Goal: Information Seeking & Learning: Find specific fact

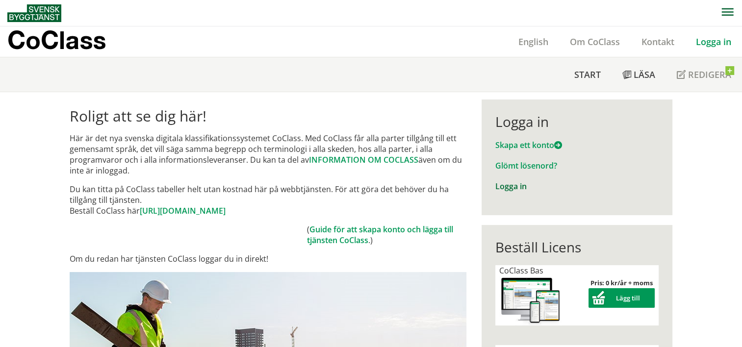
click at [506, 190] on link "Logga in" at bounding box center [510, 186] width 31 height 11
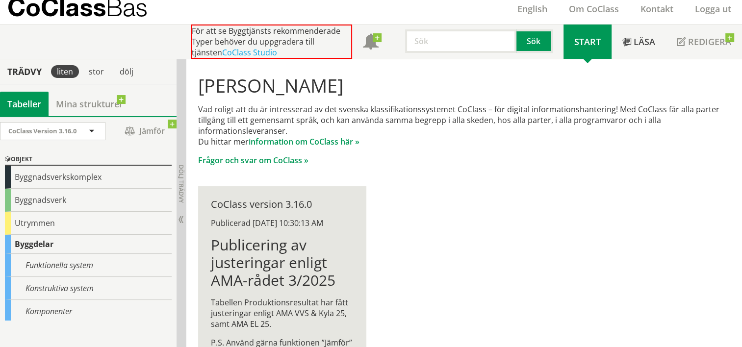
scroll to position [5, 0]
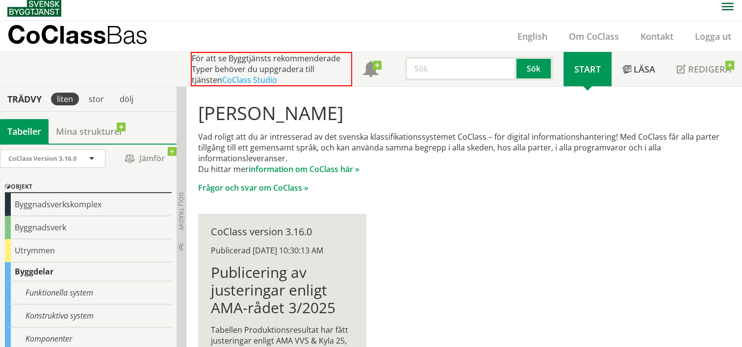
click at [423, 69] on input "text" at bounding box center [460, 69] width 111 height 24
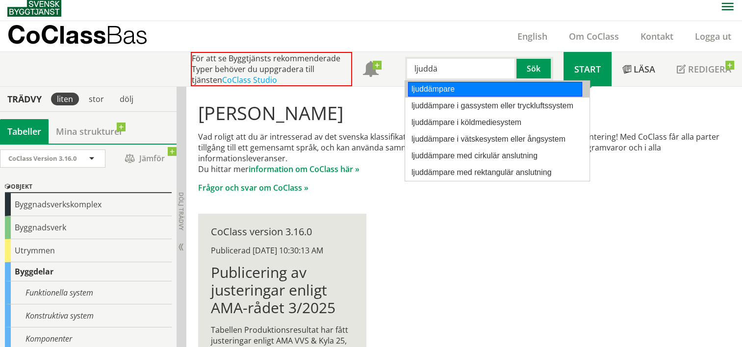
click at [447, 88] on div "ljuddämpare" at bounding box center [495, 89] width 174 height 15
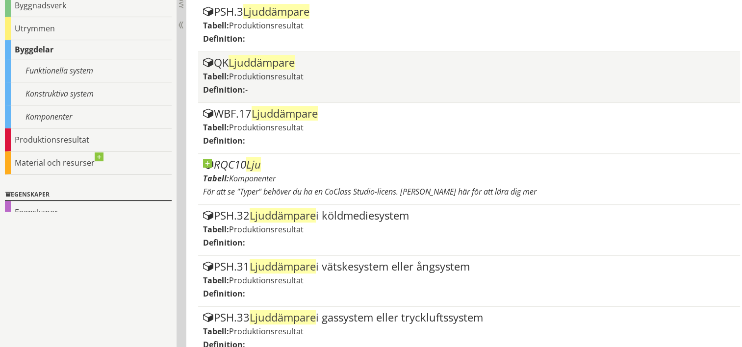
scroll to position [259, 0]
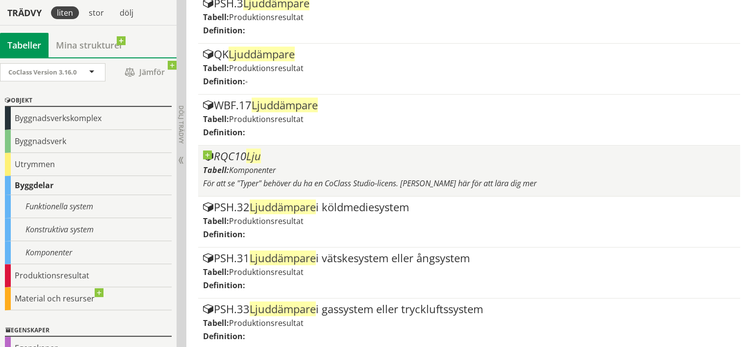
type input "ljuddämpare"
click at [319, 160] on div "RQC10 Lju" at bounding box center [469, 157] width 532 height 12
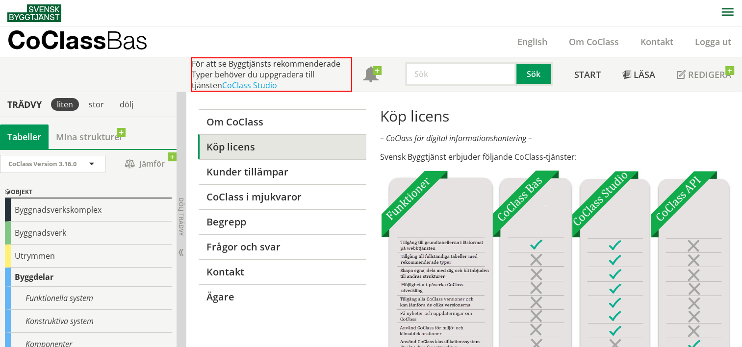
click at [502, 111] on h1 "Köp licens" at bounding box center [555, 116] width 351 height 18
click at [449, 79] on input "text" at bounding box center [460, 74] width 111 height 24
click at [429, 72] on input "text" at bounding box center [460, 74] width 111 height 24
type input "l"
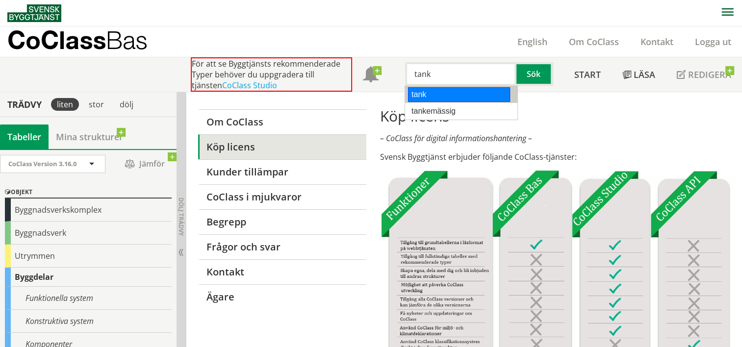
click at [440, 89] on div "tank" at bounding box center [459, 94] width 102 height 15
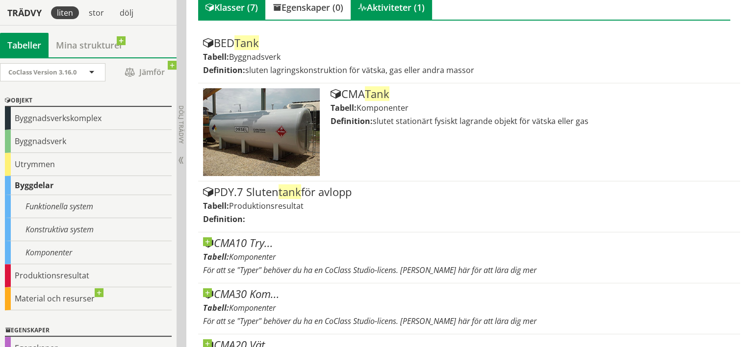
scroll to position [220, 0]
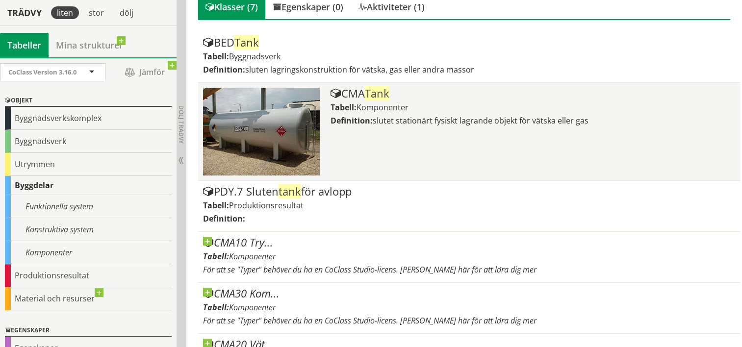
type input "tank"
click at [462, 111] on div "Tabell: Komponenter" at bounding box center [532, 107] width 404 height 11
click at [406, 124] on span "slutet stationärt fysiskt lagrande objekt för vätska eller gas" at bounding box center [481, 120] width 216 height 11
click at [512, 115] on span "slutet stationärt fysiskt lagrande objekt för vätska eller gas" at bounding box center [481, 120] width 216 height 11
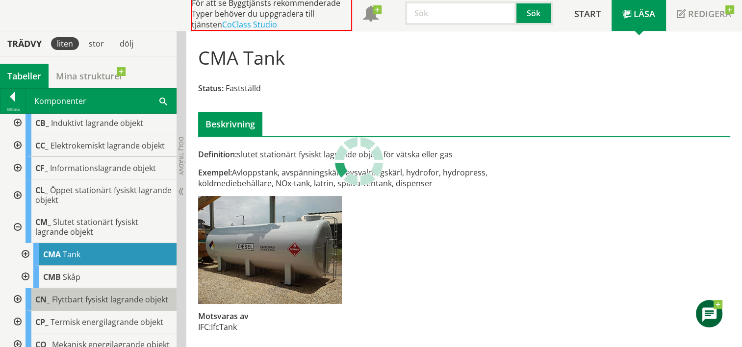
scroll to position [71, 0]
